Goal: Task Accomplishment & Management: Use online tool/utility

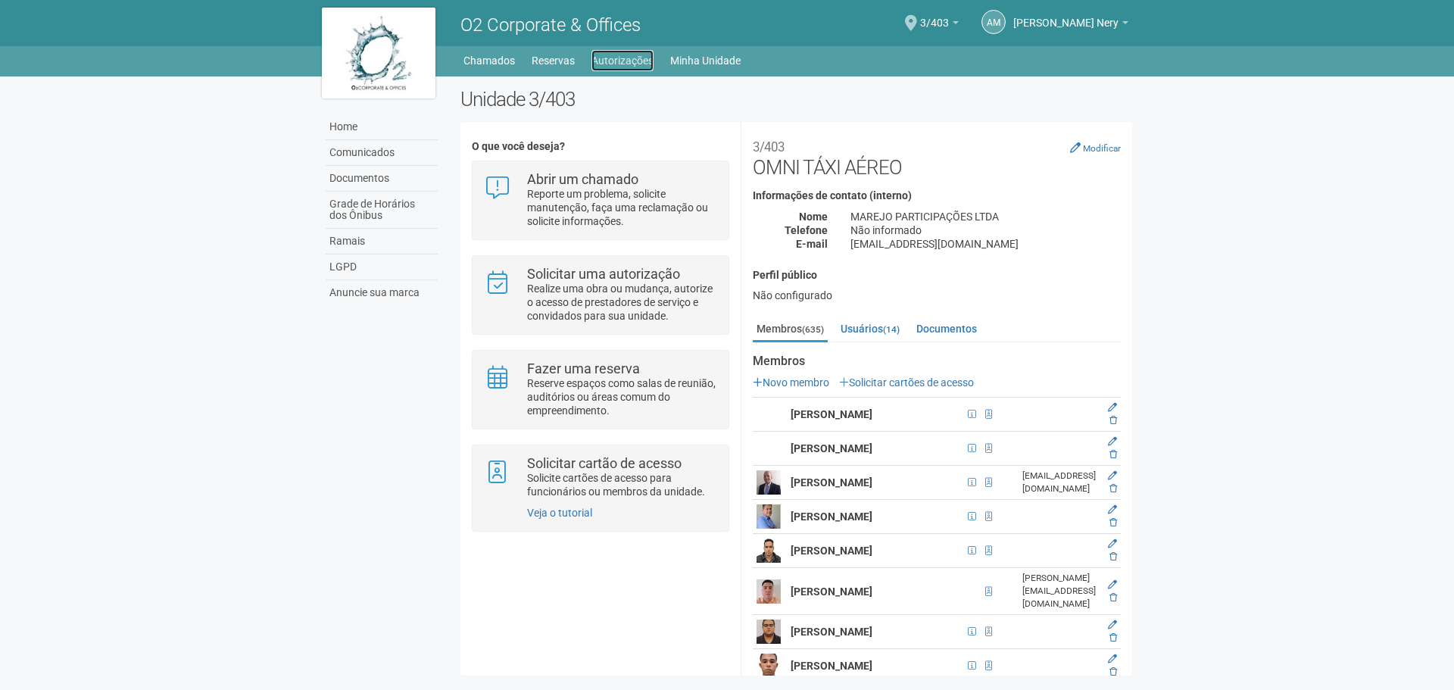
drag, startPoint x: 0, startPoint y: 0, endPoint x: 615, endPoint y: 61, distance: 618.5
click at [615, 61] on link "Autorizações" at bounding box center [622, 60] width 62 height 21
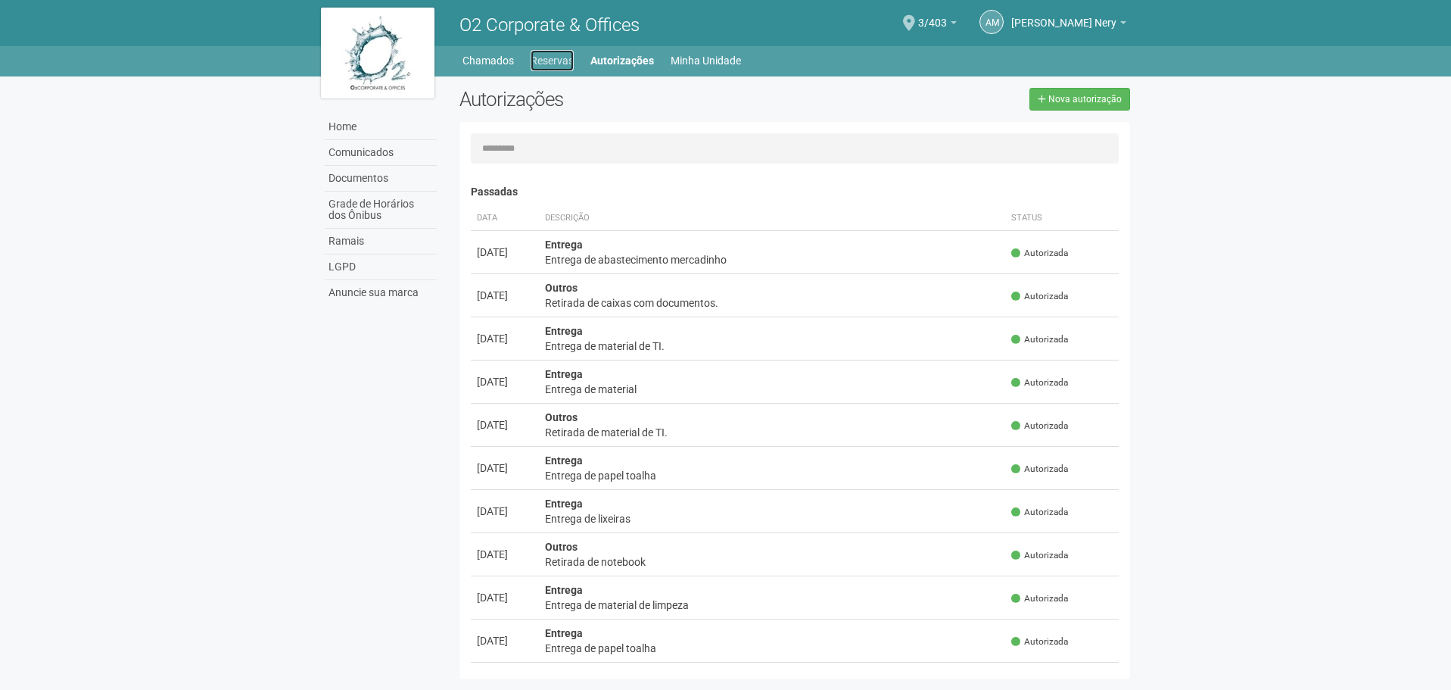
click at [559, 58] on link "Reservas" at bounding box center [552, 60] width 43 height 21
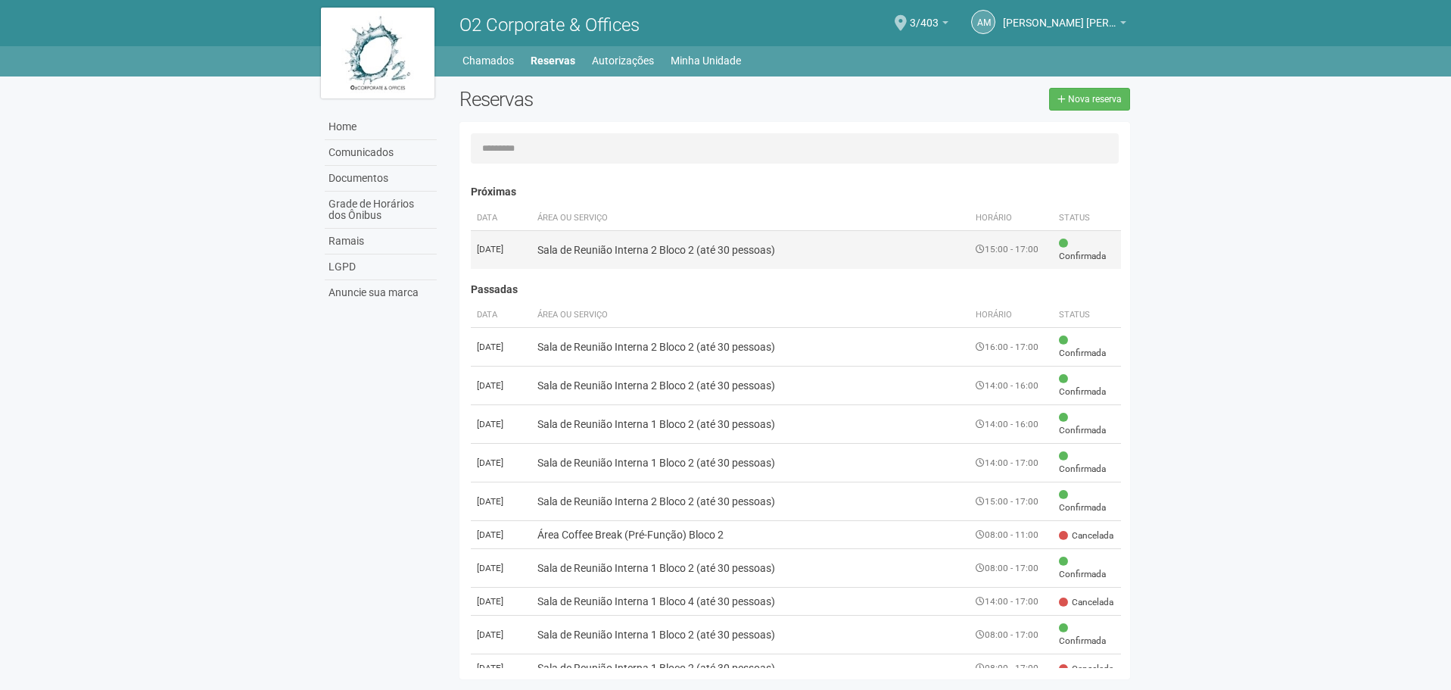
click at [764, 260] on td "Sala de Reunião Interna 2 Bloco 2 (até 30 pessoas)" at bounding box center [750, 249] width 439 height 39
